Goal: Transaction & Acquisition: Book appointment/travel/reservation

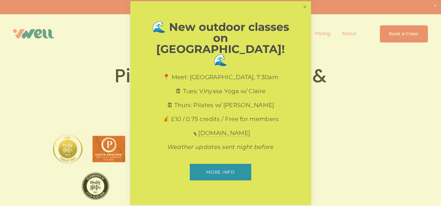
click at [306, 12] on link "Close" at bounding box center [304, 7] width 10 height 10
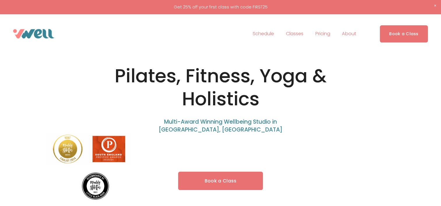
click at [225, 186] on link "Book a Class" at bounding box center [220, 181] width 85 height 18
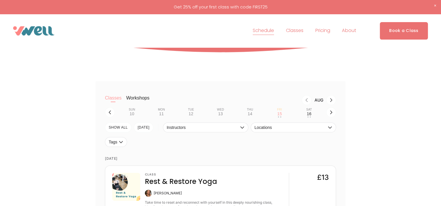
scroll to position [87, 0]
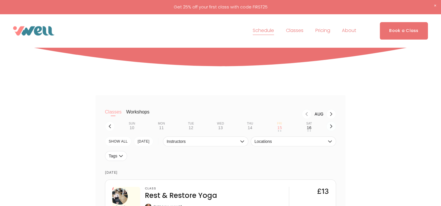
click at [331, 128] on icon "button" at bounding box center [330, 126] width 5 height 5
click at [277, 128] on div "22" at bounding box center [279, 128] width 5 height 5
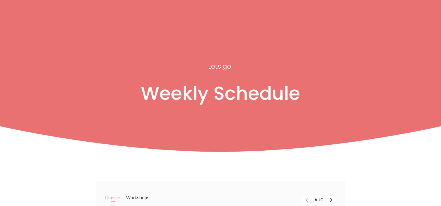
scroll to position [0, 0]
